Goal: Task Accomplishment & Management: Use online tool/utility

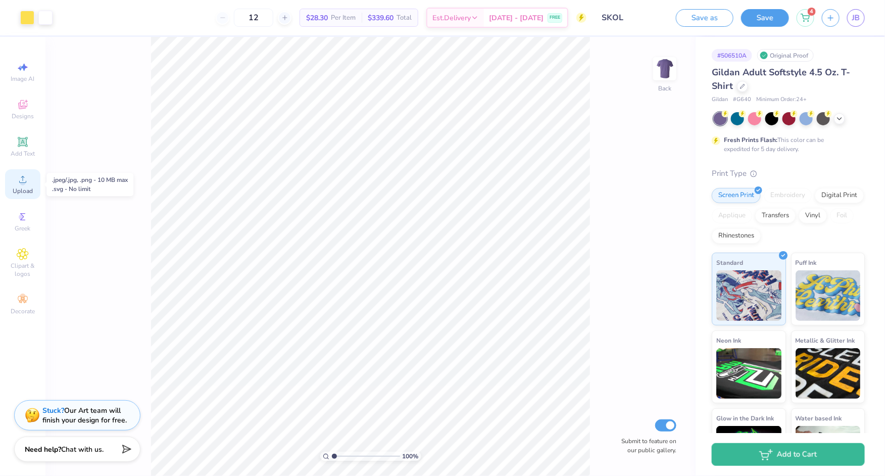
click at [13, 178] on div "Upload" at bounding box center [22, 184] width 35 height 30
click at [663, 72] on img at bounding box center [665, 69] width 40 height 40
click at [19, 187] on span "Upload" at bounding box center [23, 191] width 20 height 8
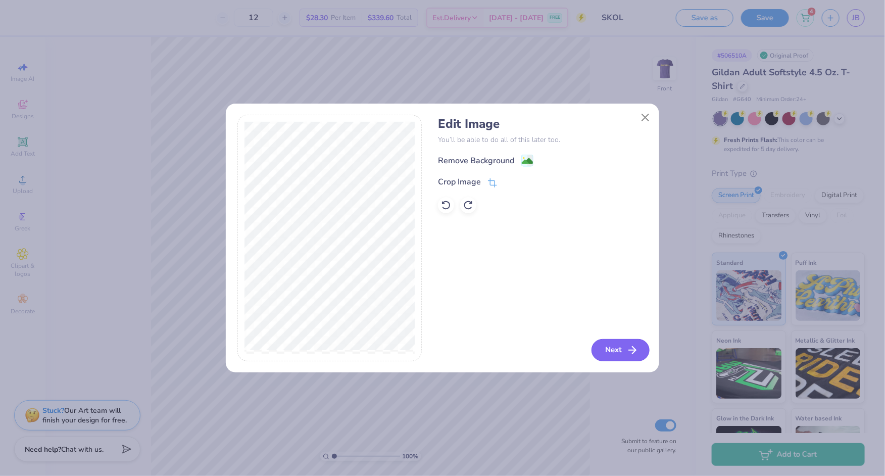
click at [612, 349] on button "Next" at bounding box center [621, 350] width 58 height 22
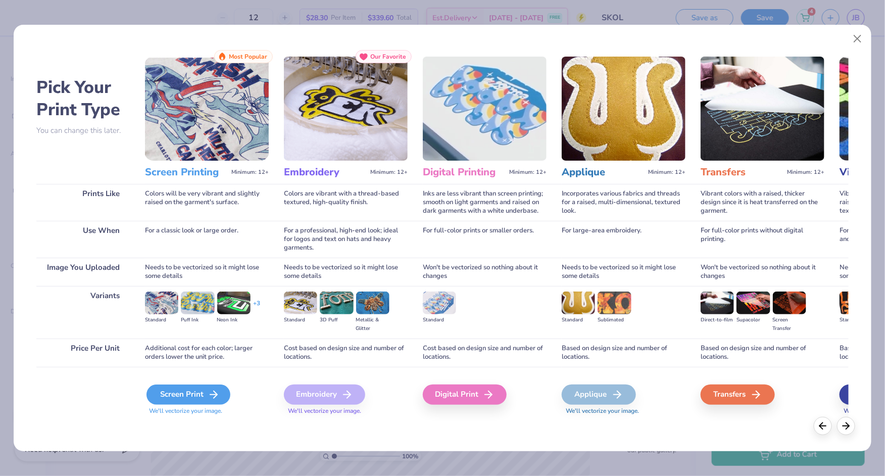
click at [169, 403] on div "Screen Print" at bounding box center [189, 395] width 84 height 20
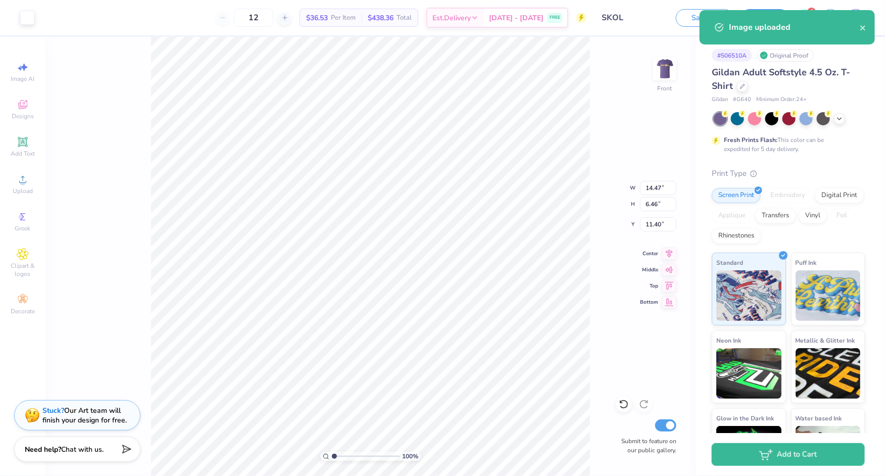
type input "2.05"
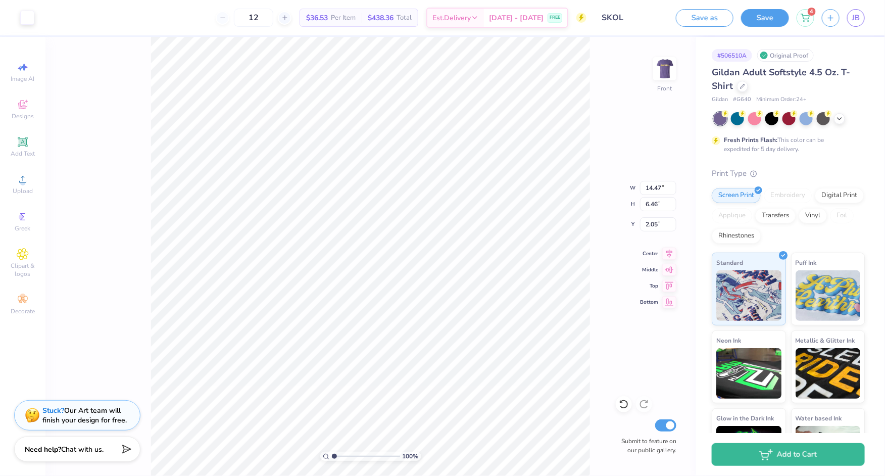
type input "8.27"
type input "3.69"
type input "1.67"
click at [642, 117] on div "100 % Front W 8.27 8.27 " H 3.69 3.69 " Y 1.67 1.67 " Center Middle Top Bottom …" at bounding box center [370, 256] width 650 height 439
type input "7.05"
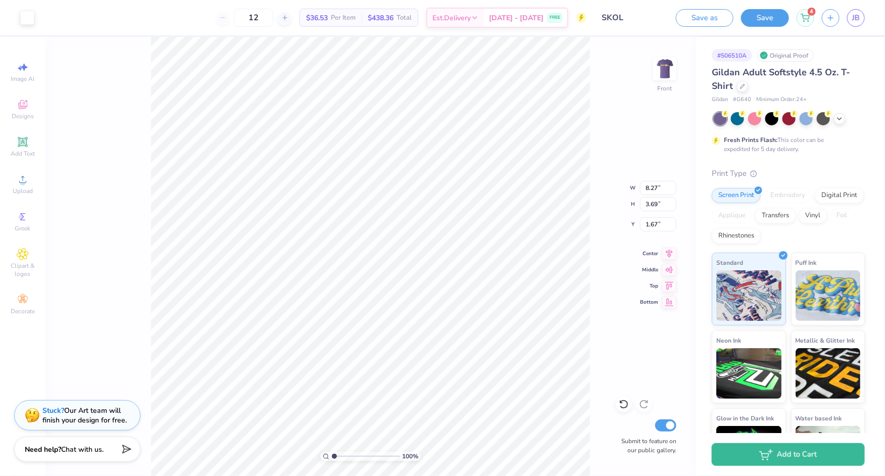
type input "3.14"
type input "1.43"
click at [644, 111] on div "100 % Front W 7.05 7.05 " H 3.14 3.14 " Y 1.43 1.43 " Center Middle Top Bottom …" at bounding box center [370, 256] width 650 height 439
click at [666, 67] on img at bounding box center [665, 69] width 40 height 40
click at [842, 118] on icon at bounding box center [840, 118] width 8 height 8
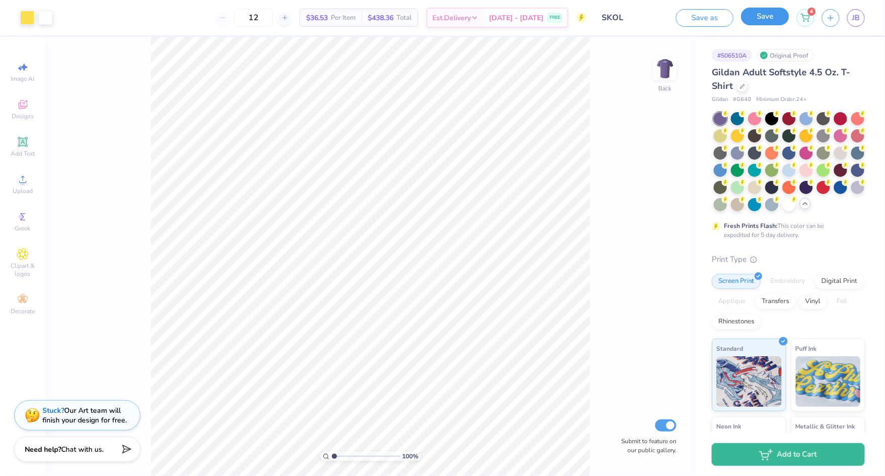
click at [755, 12] on button "Save" at bounding box center [765, 17] width 48 height 18
click at [810, 18] on icon at bounding box center [805, 16] width 9 height 8
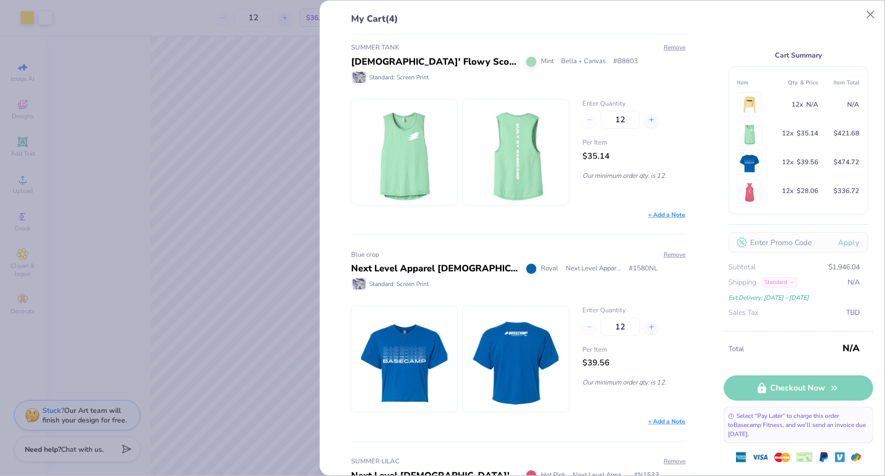
scroll to position [379, 0]
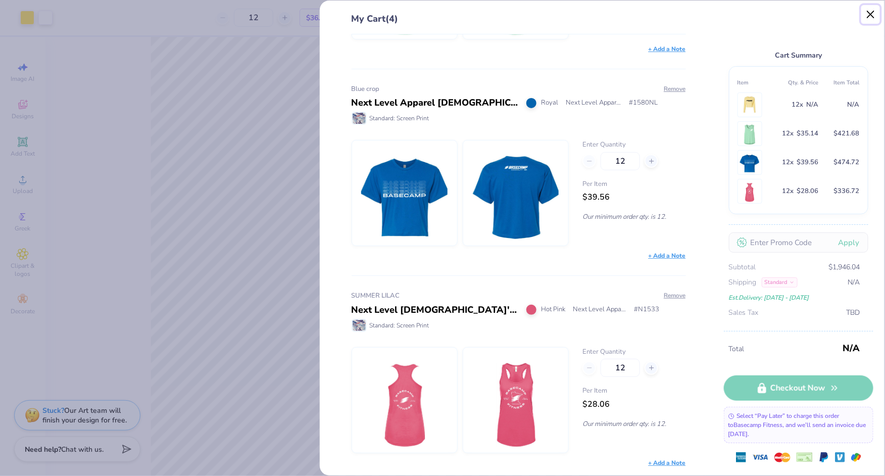
click at [874, 11] on button "Close" at bounding box center [870, 14] width 19 height 19
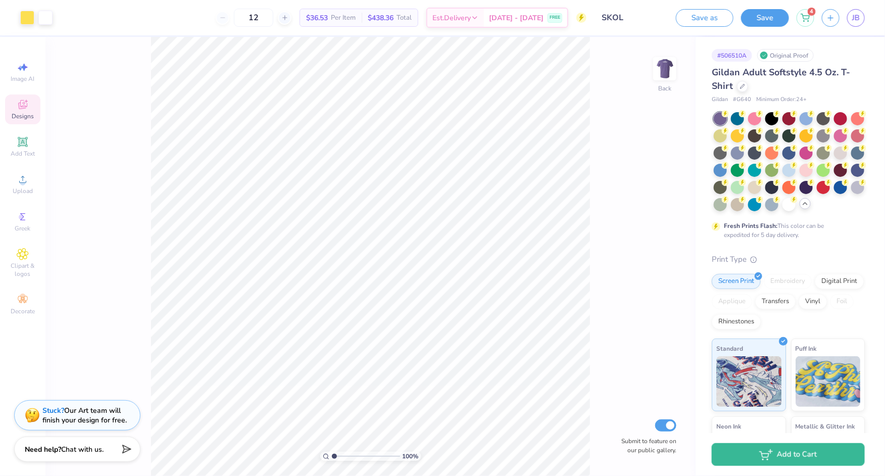
click at [22, 111] on div "Designs" at bounding box center [22, 109] width 35 height 30
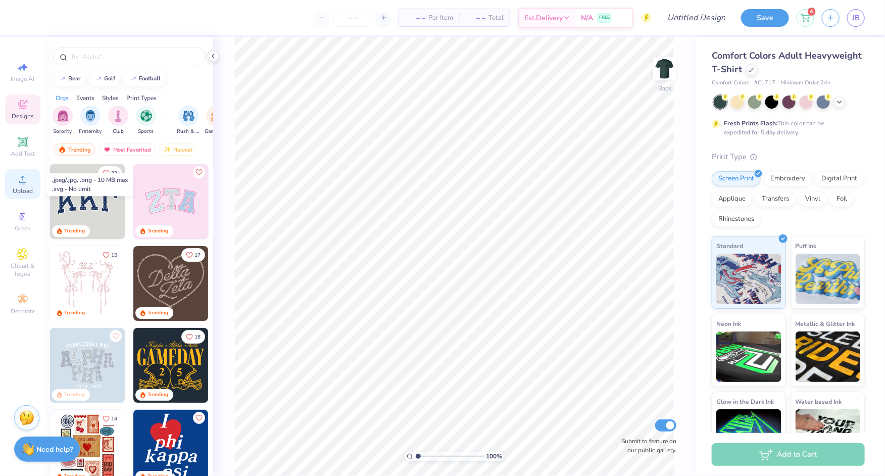
click at [20, 183] on icon at bounding box center [22, 179] width 7 height 7
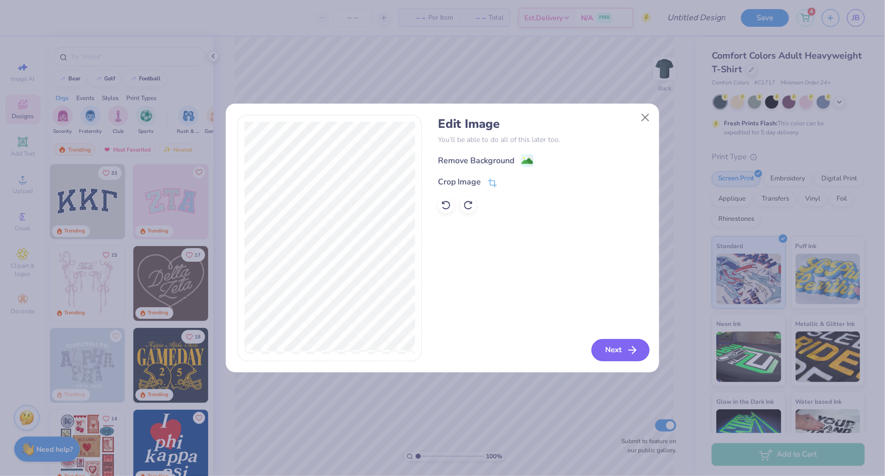
click at [609, 348] on button "Next" at bounding box center [621, 350] width 58 height 22
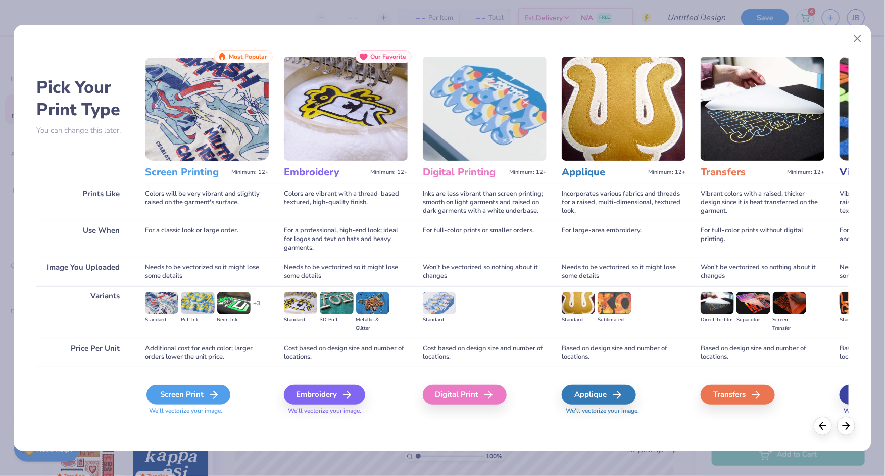
click at [177, 395] on div "Screen Print" at bounding box center [189, 395] width 84 height 20
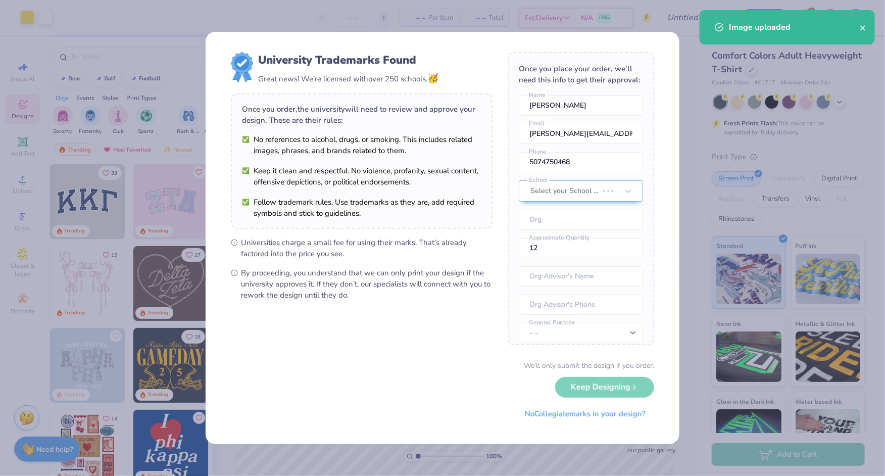
click at [475, 225] on body "Art colors – – Per Item – – Total Est. Delivery N/A FREE Design Title Save 4 JB…" at bounding box center [442, 238] width 885 height 476
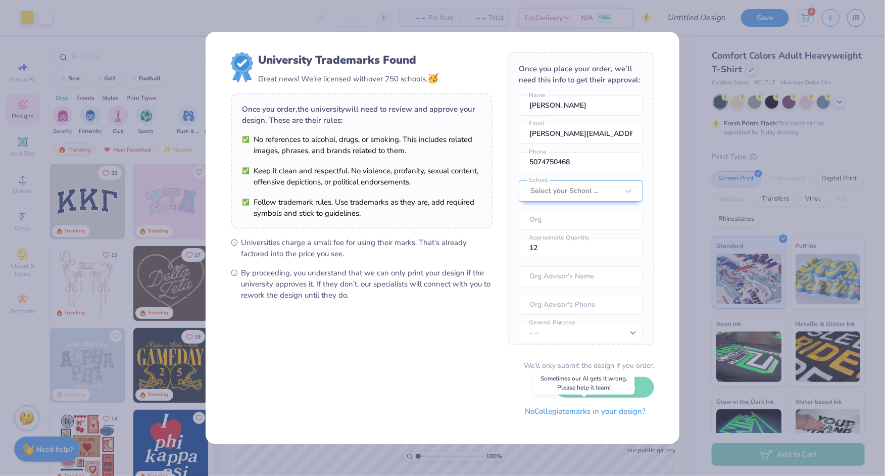
click at [618, 414] on button "No Collegiate marks in your design?" at bounding box center [585, 411] width 138 height 21
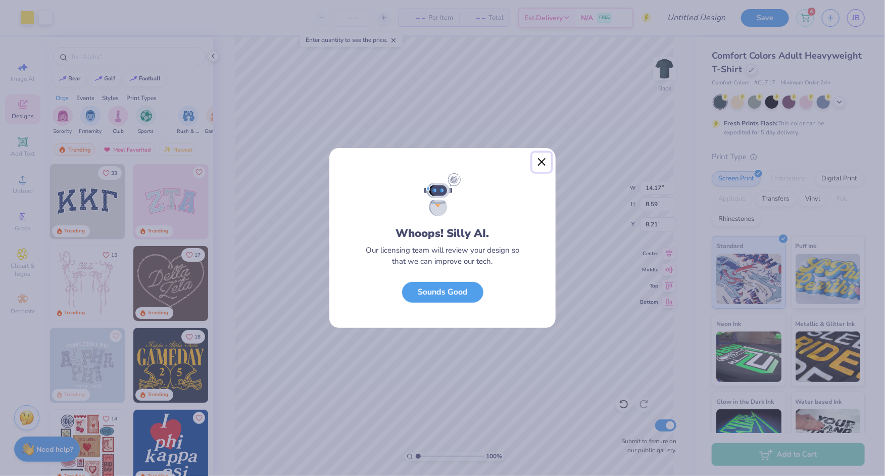
click at [541, 159] on button "Close" at bounding box center [542, 162] width 19 height 19
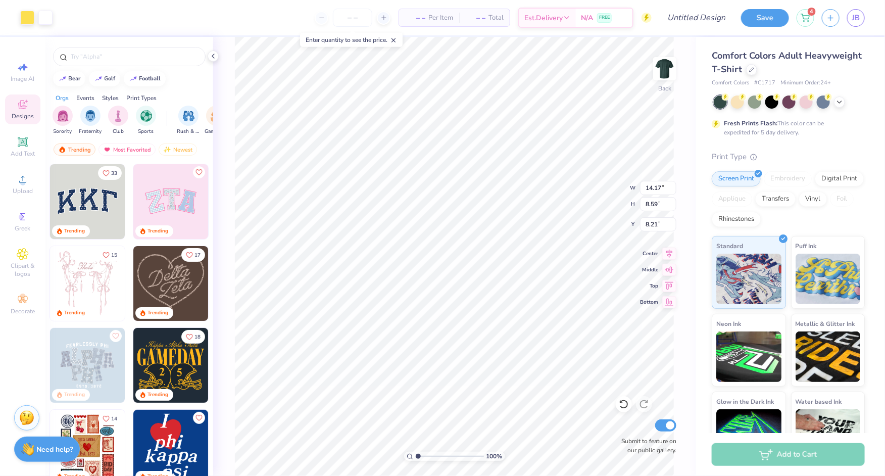
type input "9.58"
type input "5.80"
type input "10.99"
type input "4.32"
type input "10.22"
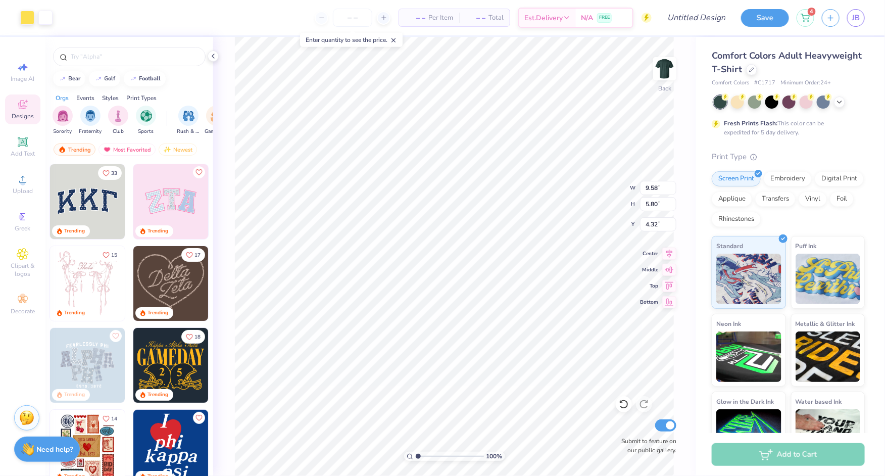
type input "6.19"
type input "4.37"
